Goal: Download file/media

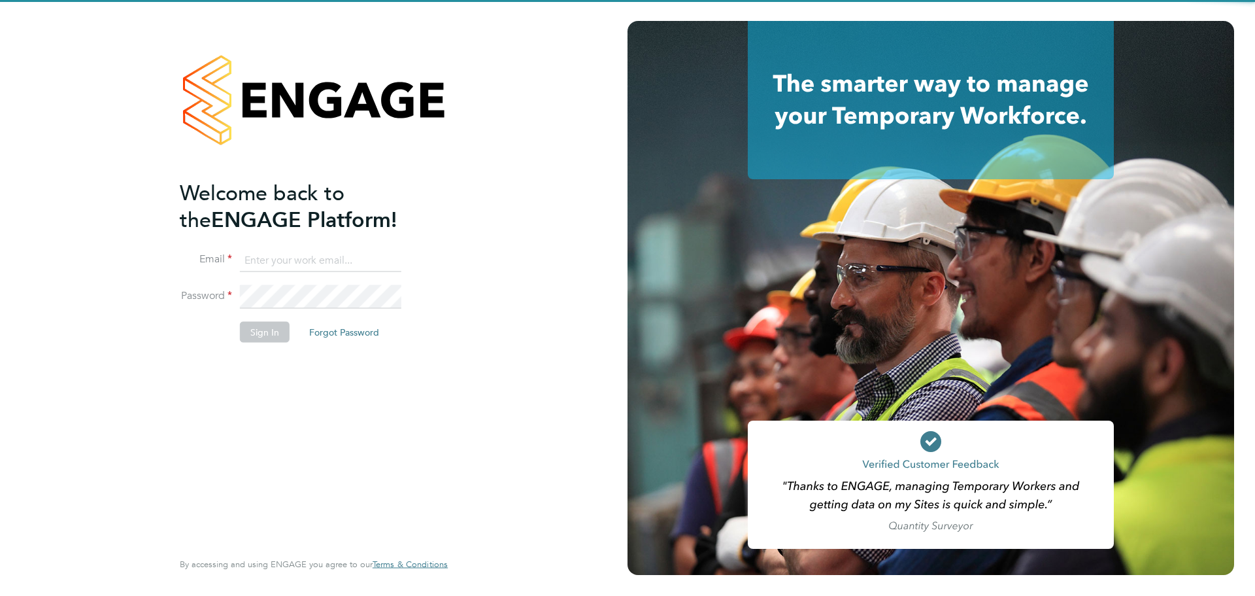
type input "[PERSON_NAME][DOMAIN_NAME][EMAIL_ADDRESS][PERSON_NAME][DOMAIN_NAME]"
click at [261, 340] on button "Sign In" at bounding box center [265, 331] width 50 height 21
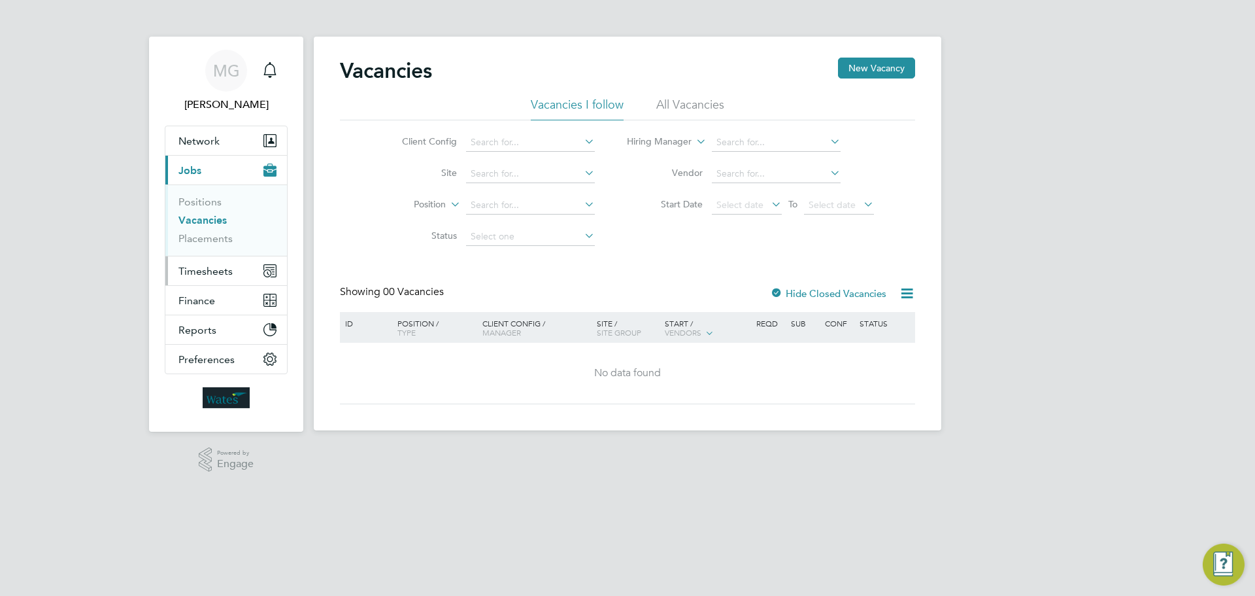
click at [202, 275] on span "Timesheets" at bounding box center [205, 271] width 54 height 12
click at [488, 176] on input at bounding box center [530, 174] width 129 height 18
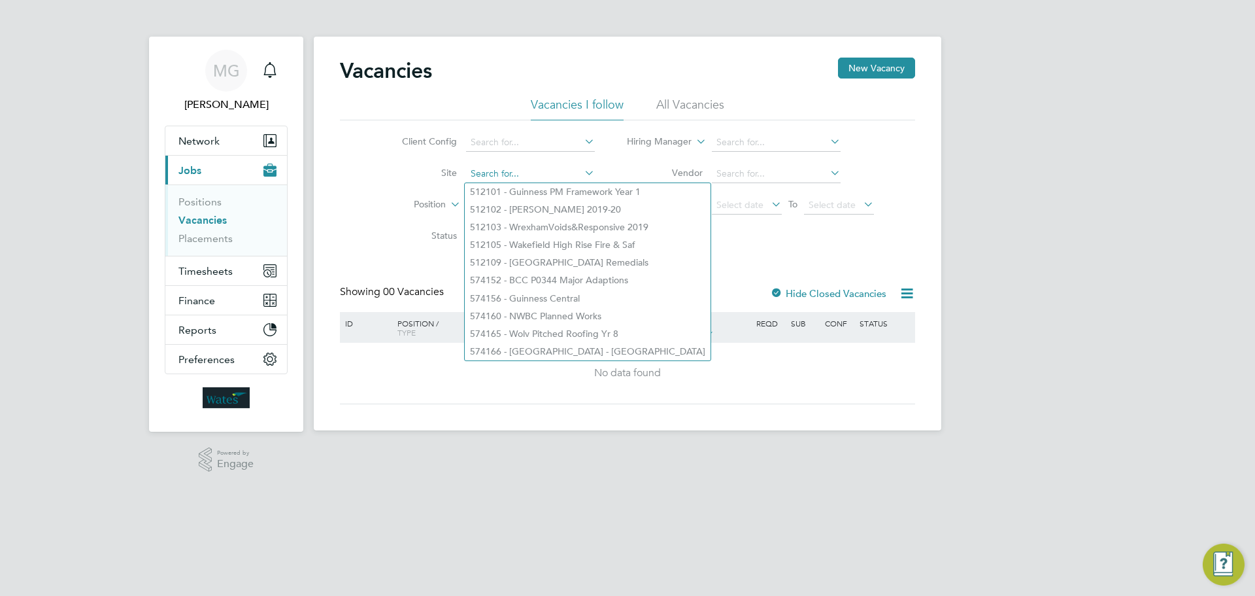
paste input "INV0042577"
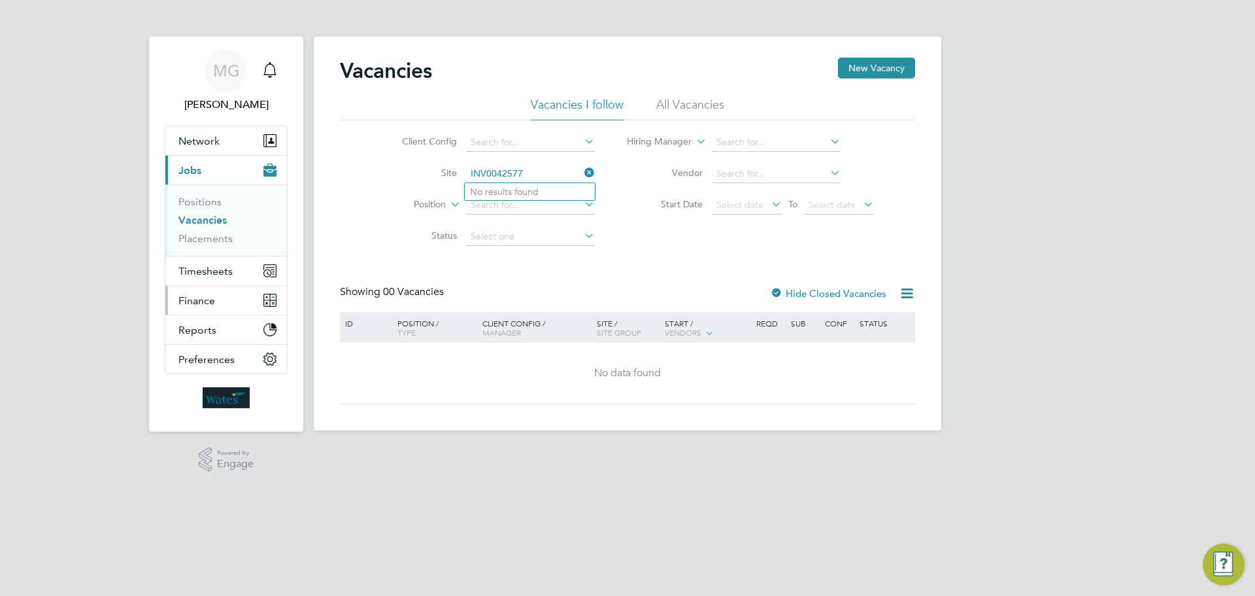
type input "INV0042577"
click at [195, 297] on span "Finance" at bounding box center [196, 300] width 37 height 12
click at [195, 306] on span "Finance" at bounding box center [196, 300] width 37 height 12
click at [197, 299] on span "Finance" at bounding box center [196, 300] width 37 height 12
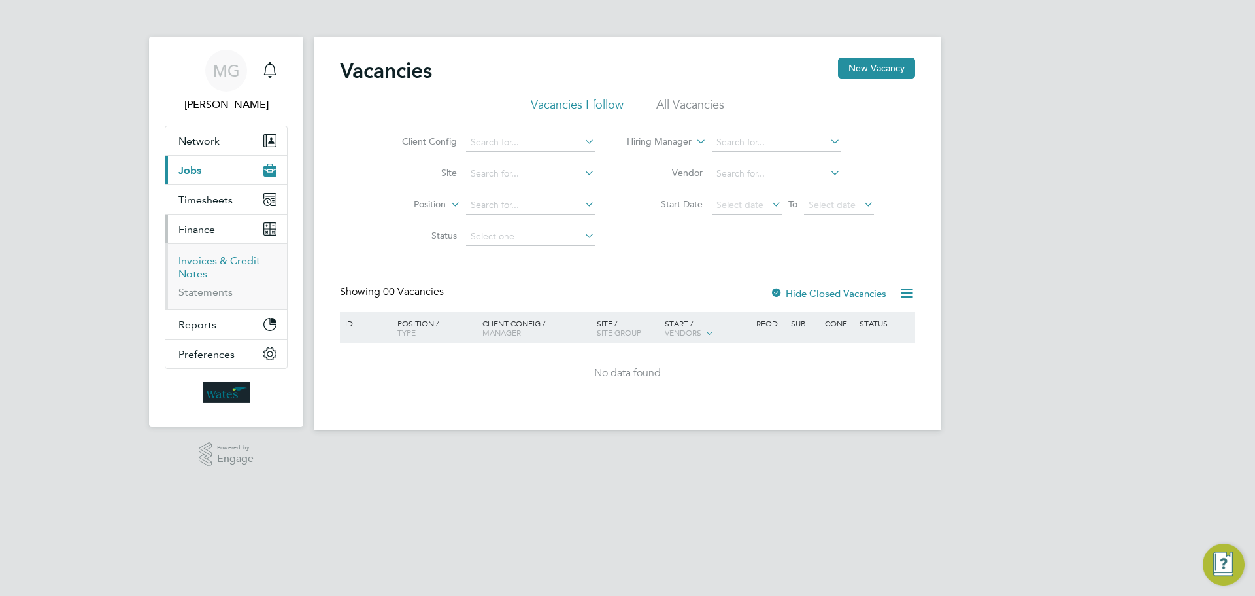
click at [207, 264] on link "Invoices & Credit Notes" at bounding box center [219, 266] width 82 height 25
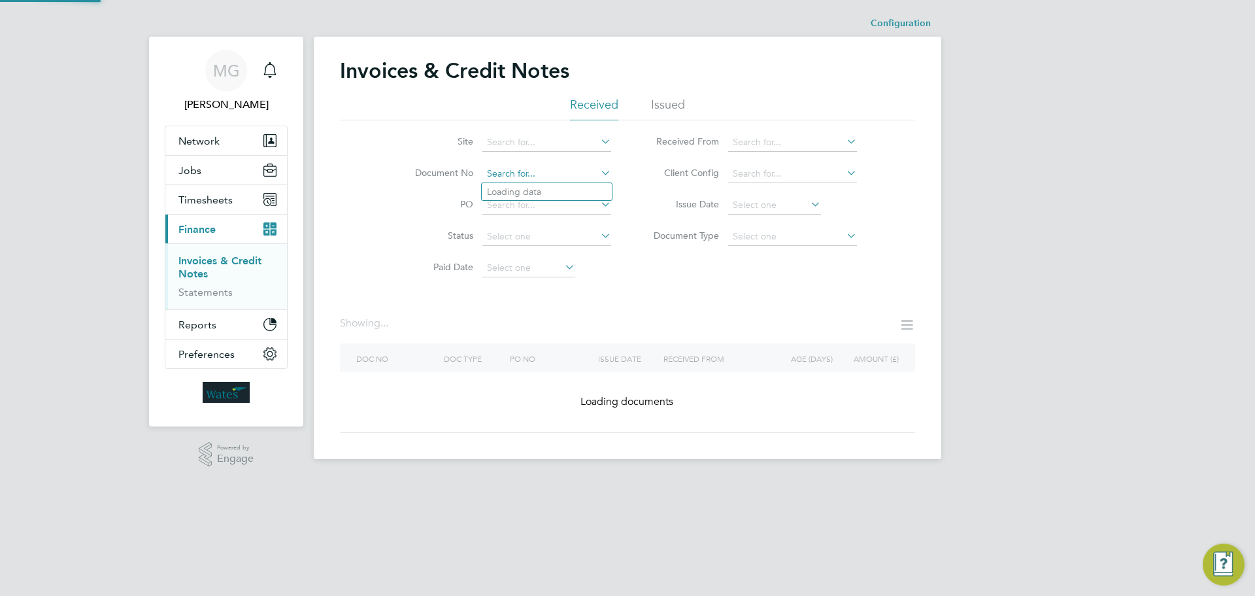
click at [491, 173] on input at bounding box center [546, 174] width 129 height 18
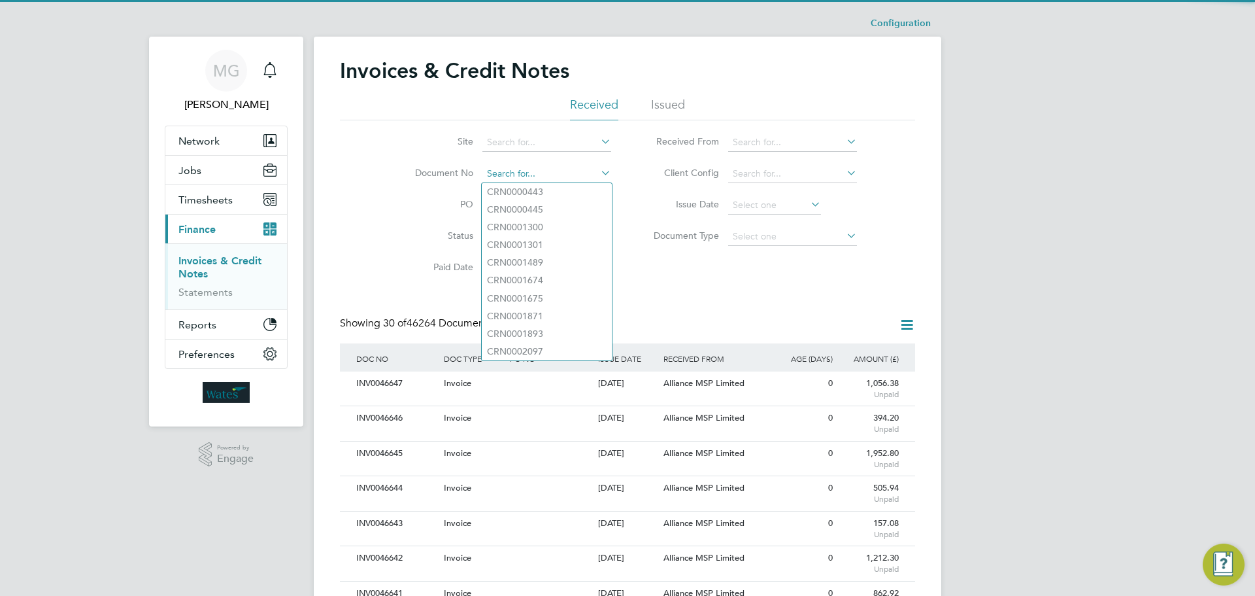
paste input "INV0042577"
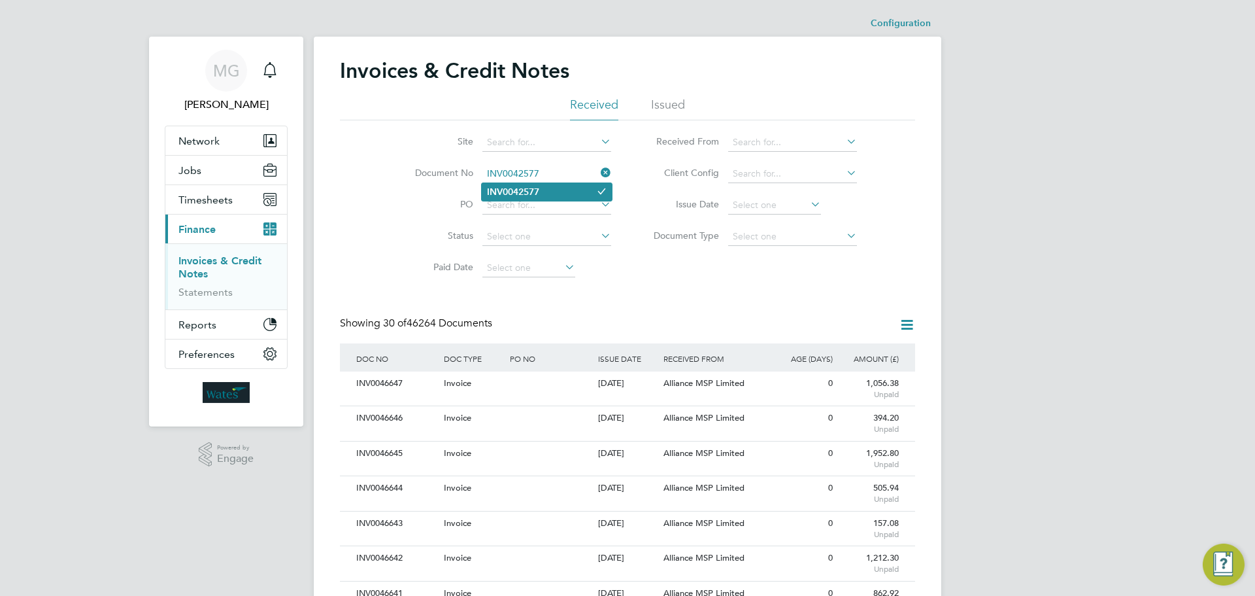
type input "INV0042577"
click at [498, 191] on b "INV0042577" at bounding box center [513, 191] width 52 height 11
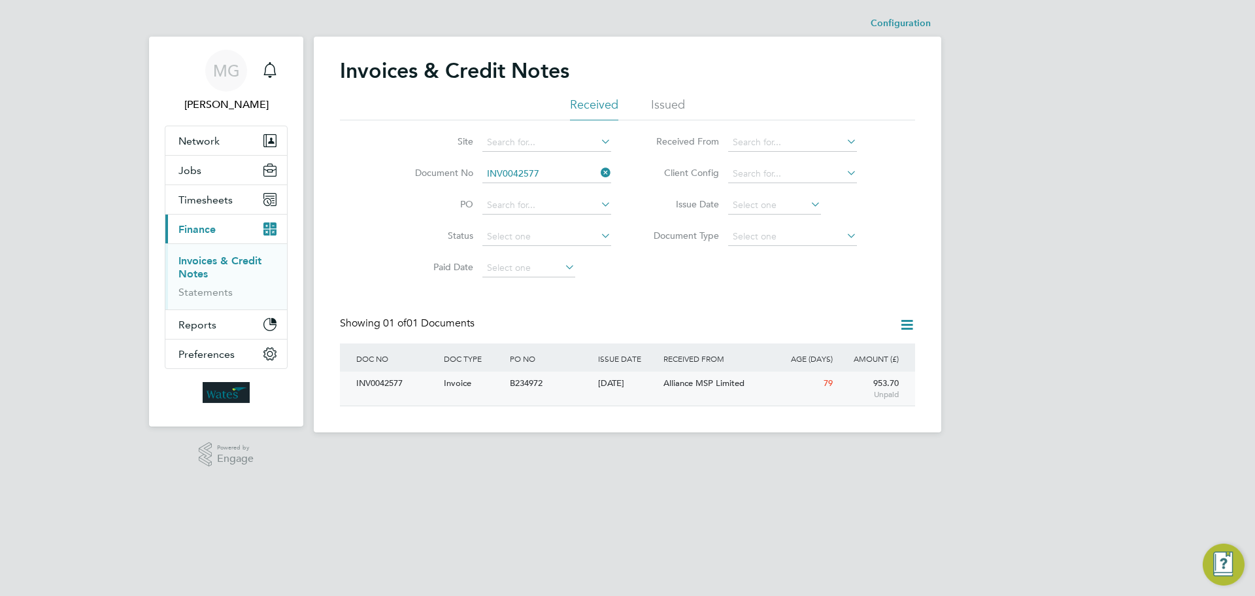
click at [373, 387] on div "INV0042577" at bounding box center [397, 383] width 88 height 24
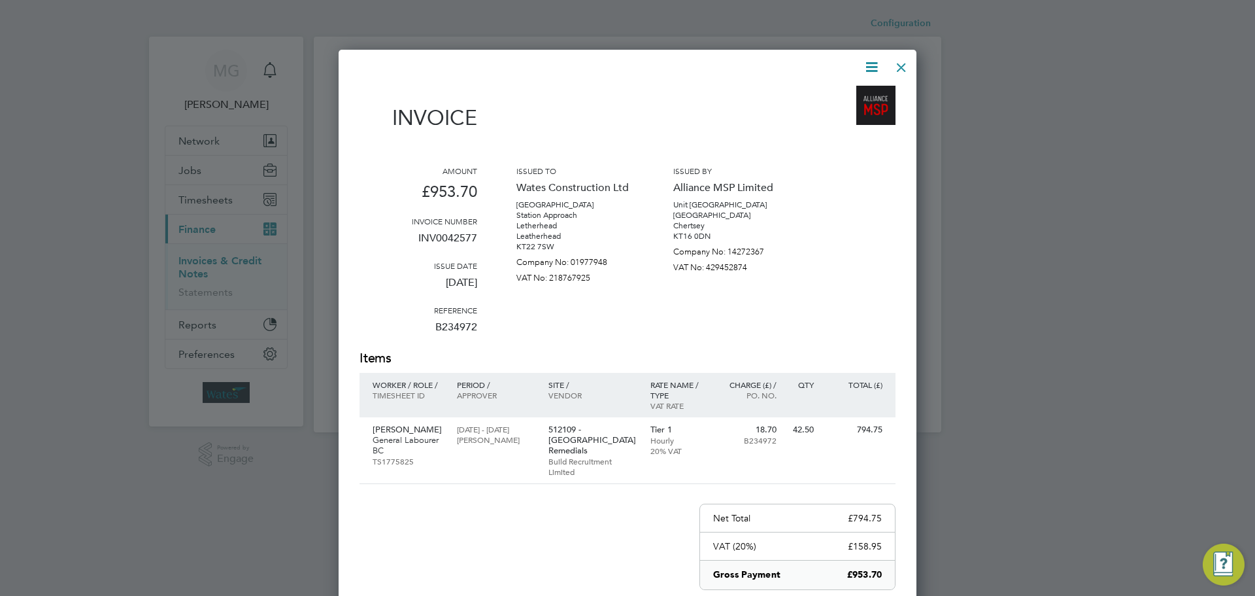
click at [871, 68] on icon at bounding box center [872, 67] width 16 height 16
click at [836, 98] on li "Download Invoice" at bounding box center [832, 98] width 90 height 18
click at [378, 435] on p "General Labourer BC" at bounding box center [408, 445] width 71 height 21
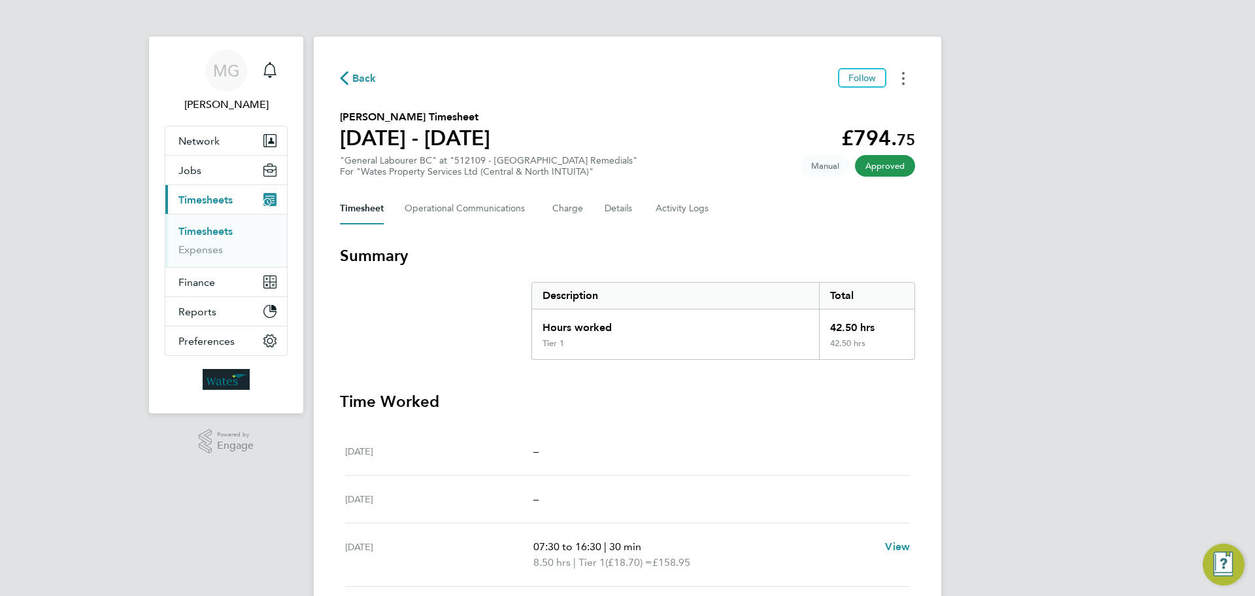
click at [907, 76] on button "Timesheets Menu" at bounding box center [904, 78] width 24 height 20
click at [835, 110] on link "Download timesheet" at bounding box center [836, 107] width 157 height 26
